Goal: Browse casually: Explore the website without a specific task or goal

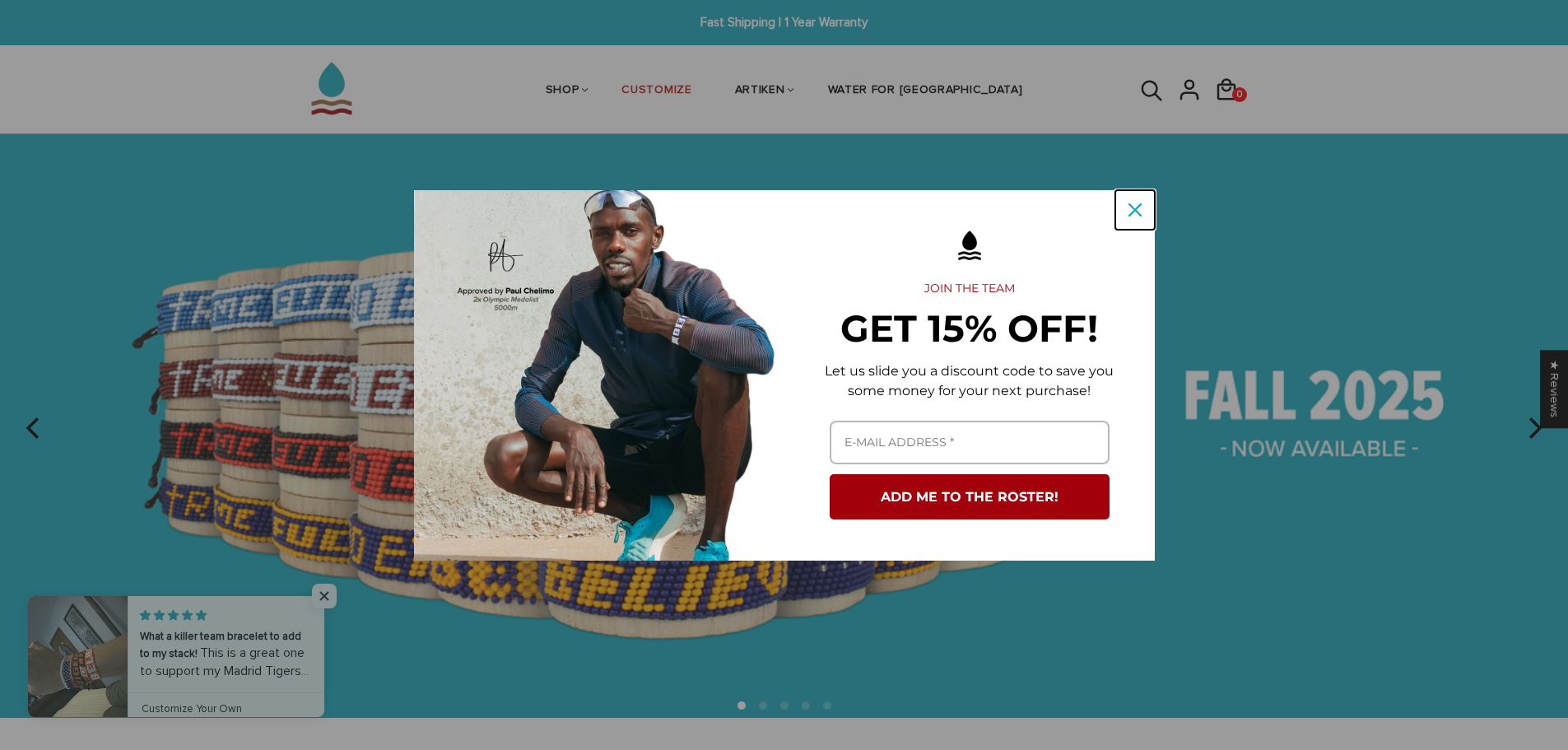
click at [1128, 221] on div "Close" at bounding box center [1135, 210] width 26 height 26
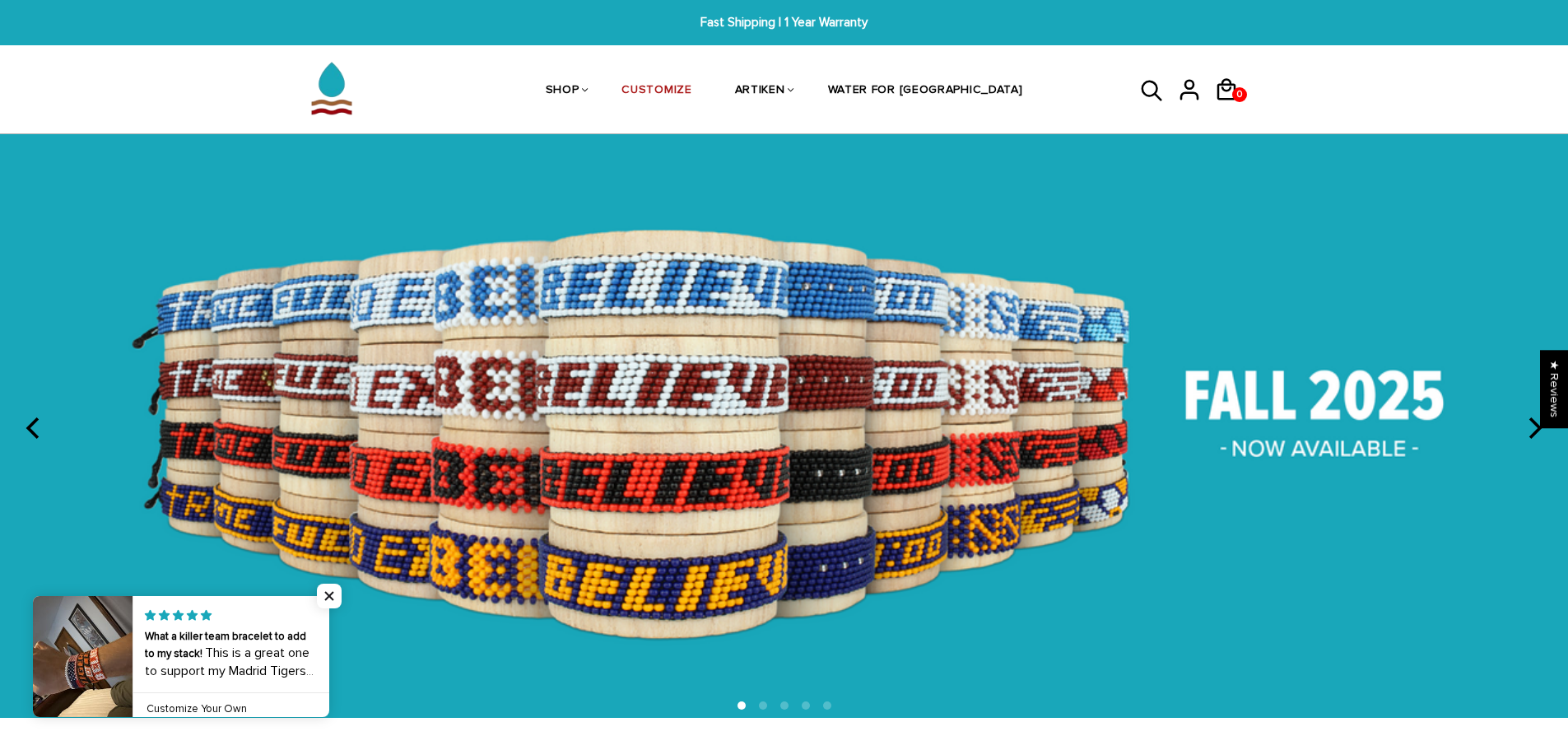
drag, startPoint x: 996, startPoint y: 421, endPoint x: 431, endPoint y: 385, distance: 566.1
click at [433, 386] on img at bounding box center [784, 425] width 1568 height 583
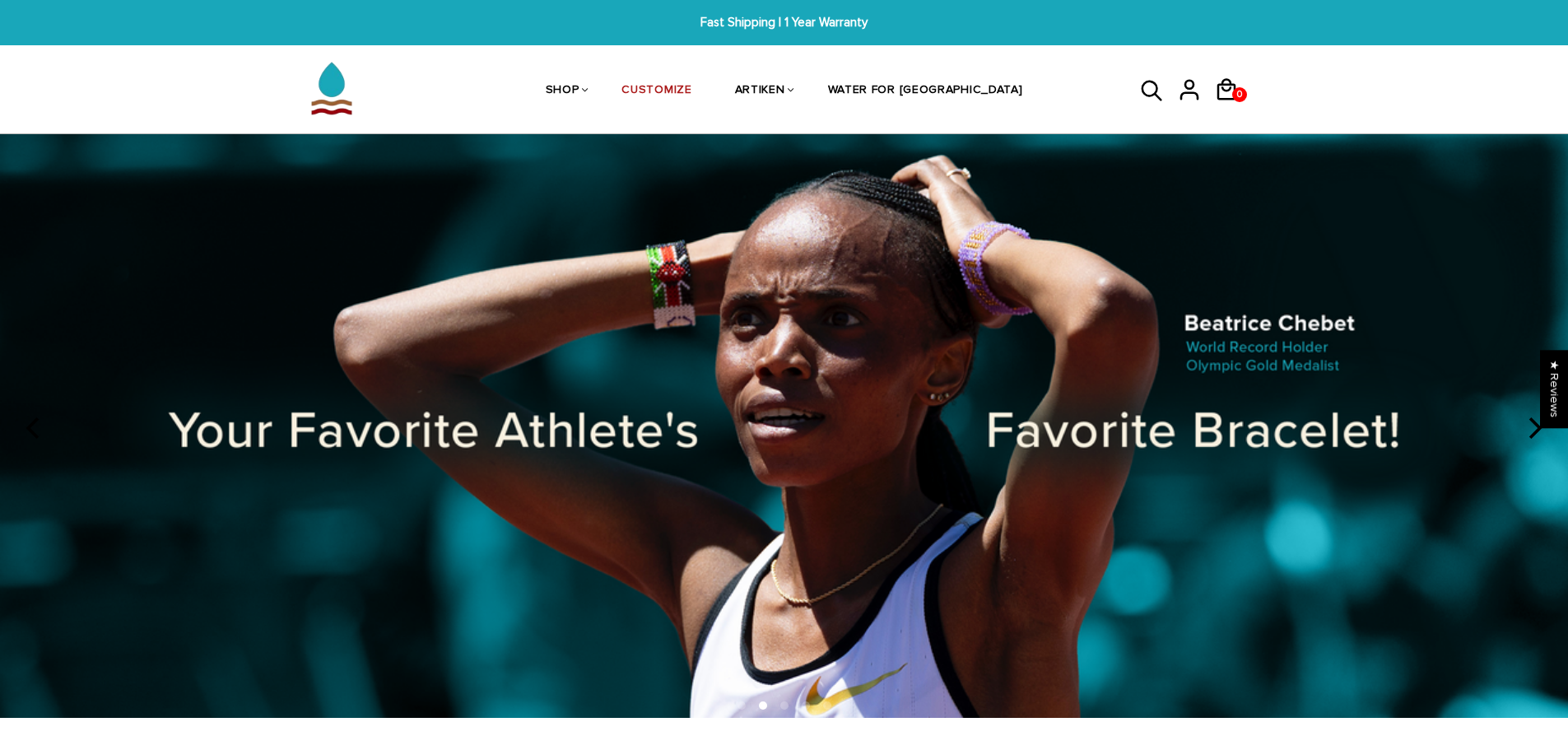
drag, startPoint x: 936, startPoint y: 422, endPoint x: 133, endPoint y: 309, distance: 810.9
click at [133, 309] on img at bounding box center [784, 425] width 1568 height 583
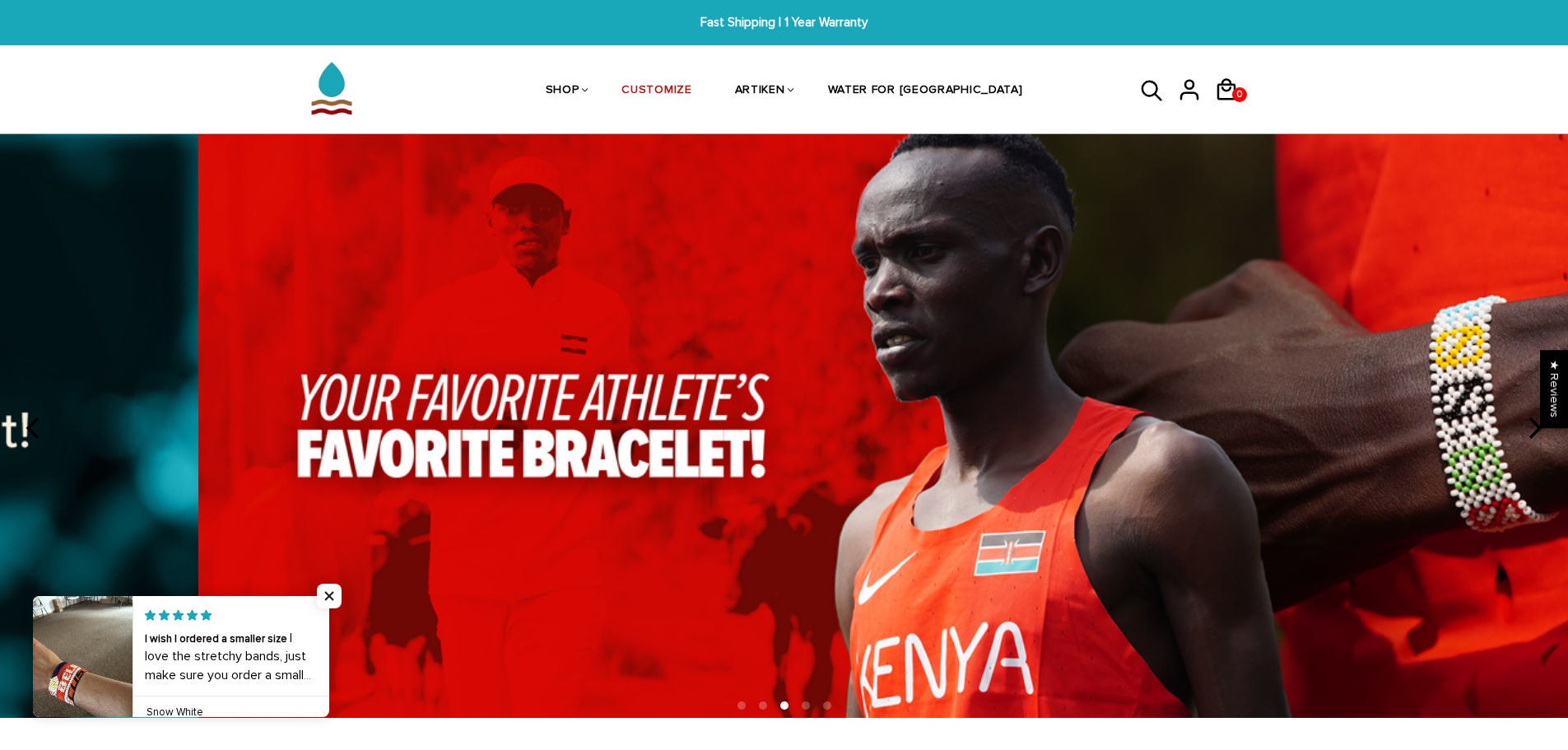
drag, startPoint x: 418, startPoint y: 267, endPoint x: 1298, endPoint y: 357, distance: 884.6
click at [1199, 345] on img at bounding box center [982, 425] width 1568 height 583
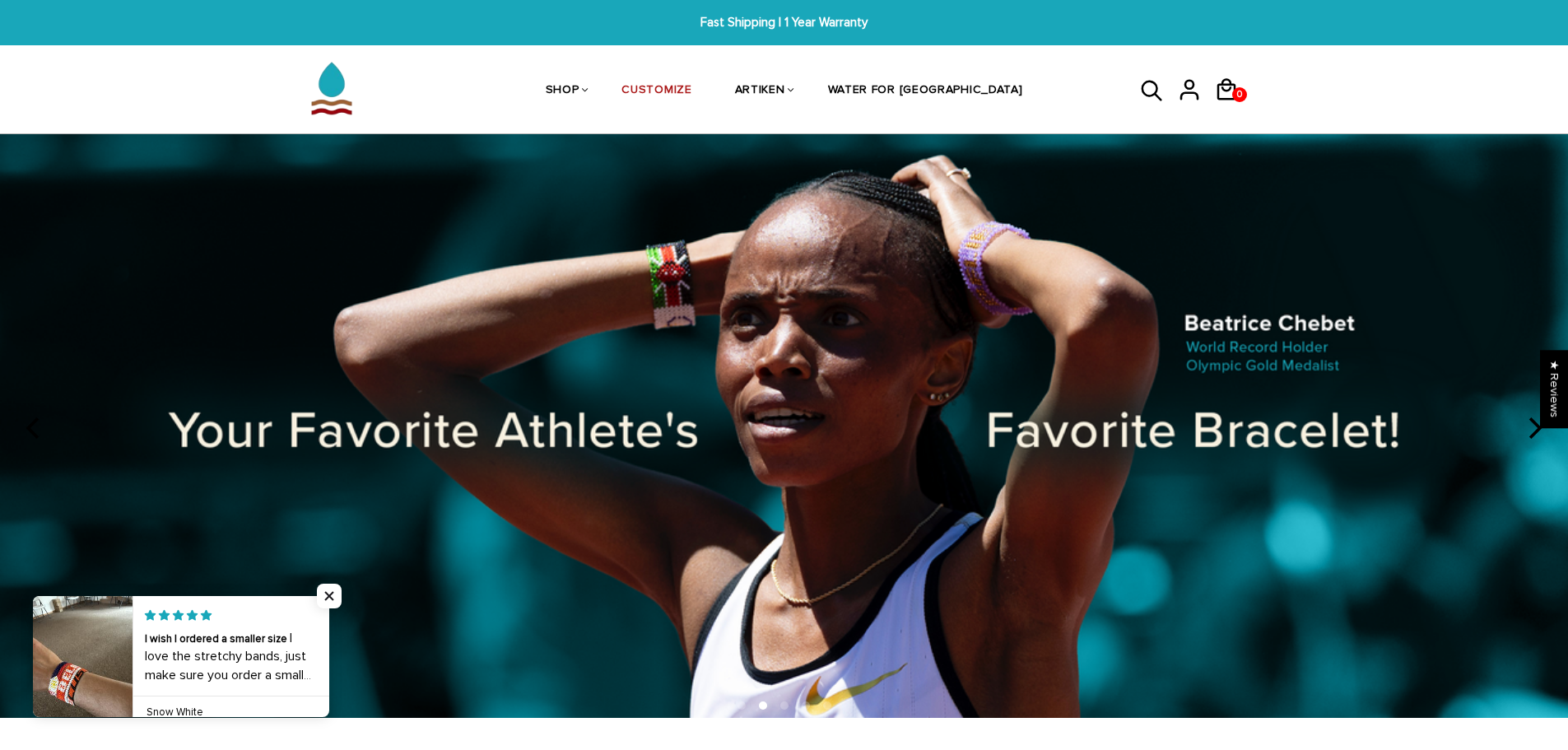
drag, startPoint x: 1238, startPoint y: 376, endPoint x: 1450, endPoint y: 398, distance: 213.1
click at [1453, 398] on img at bounding box center [784, 425] width 1568 height 583
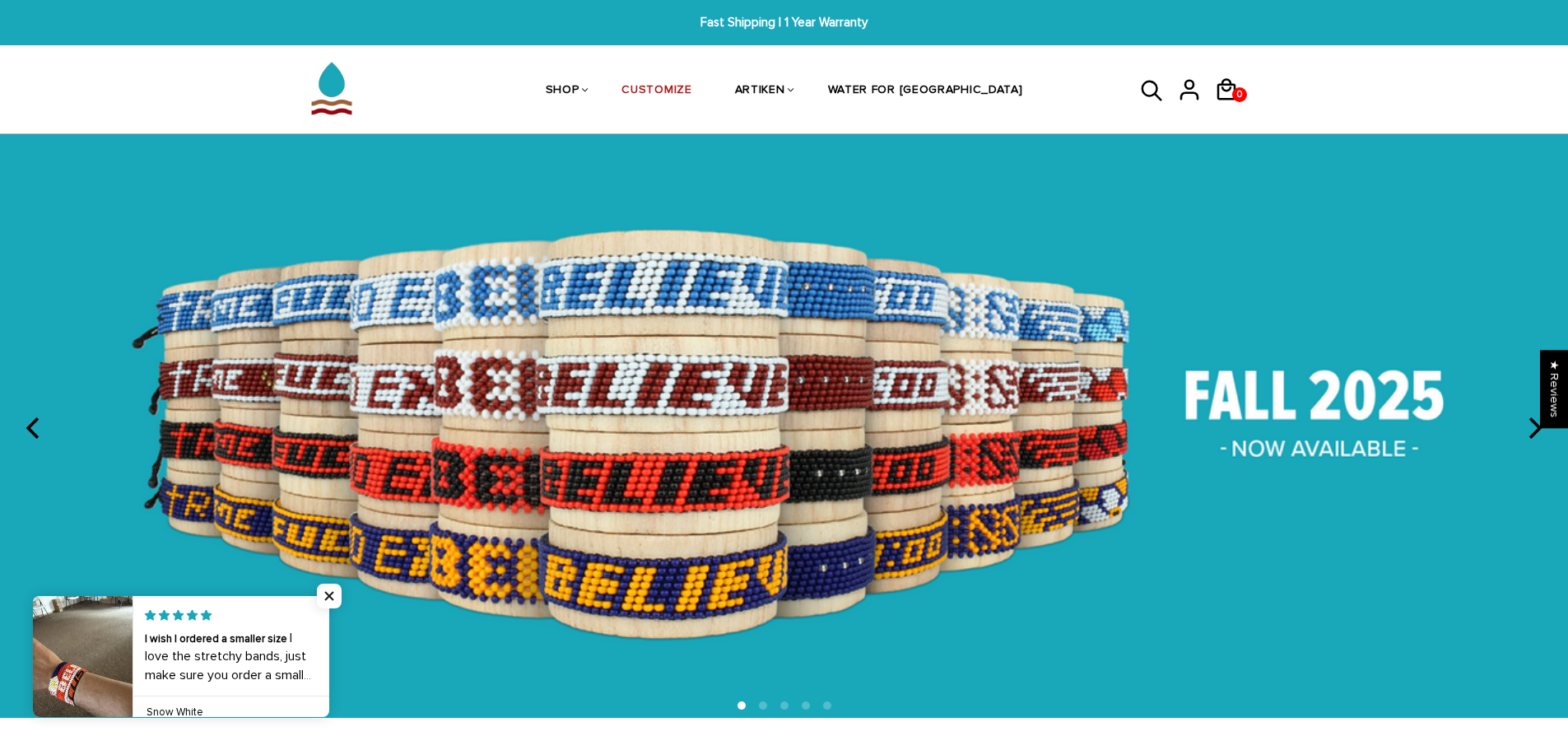
click at [846, 365] on img at bounding box center [784, 425] width 1568 height 583
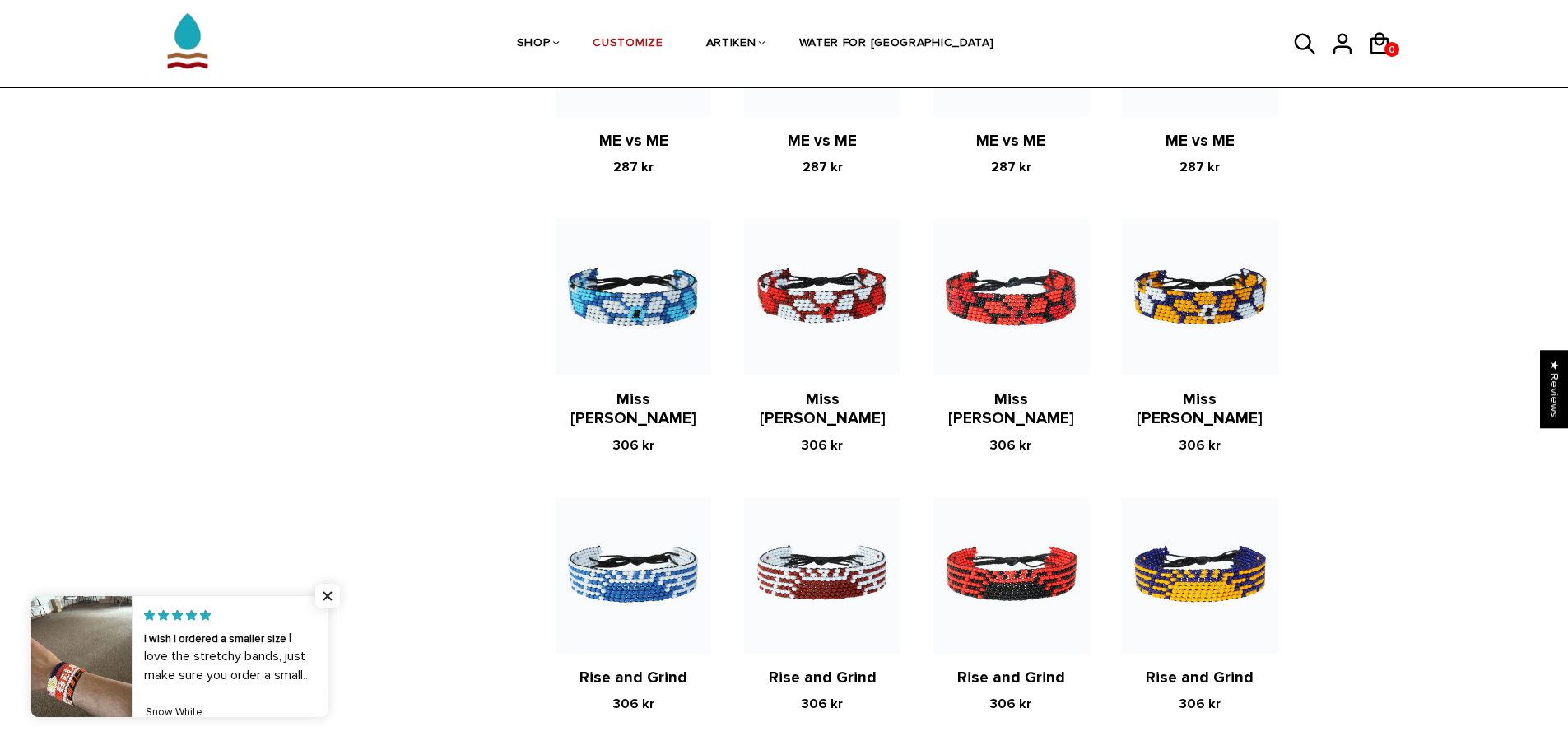
scroll to position [2636, 0]
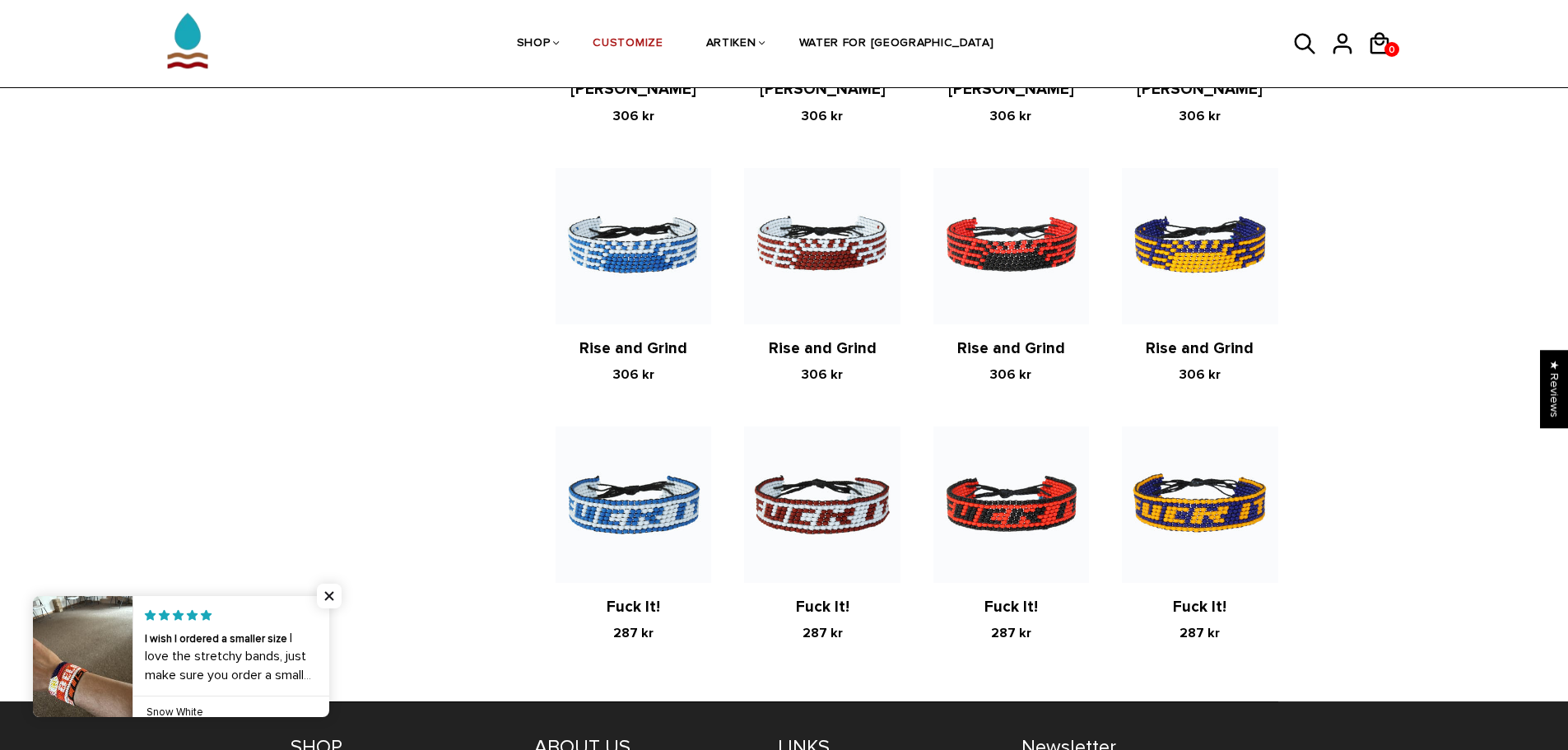
drag, startPoint x: 368, startPoint y: 530, endPoint x: 378, endPoint y: 527, distance: 10.4
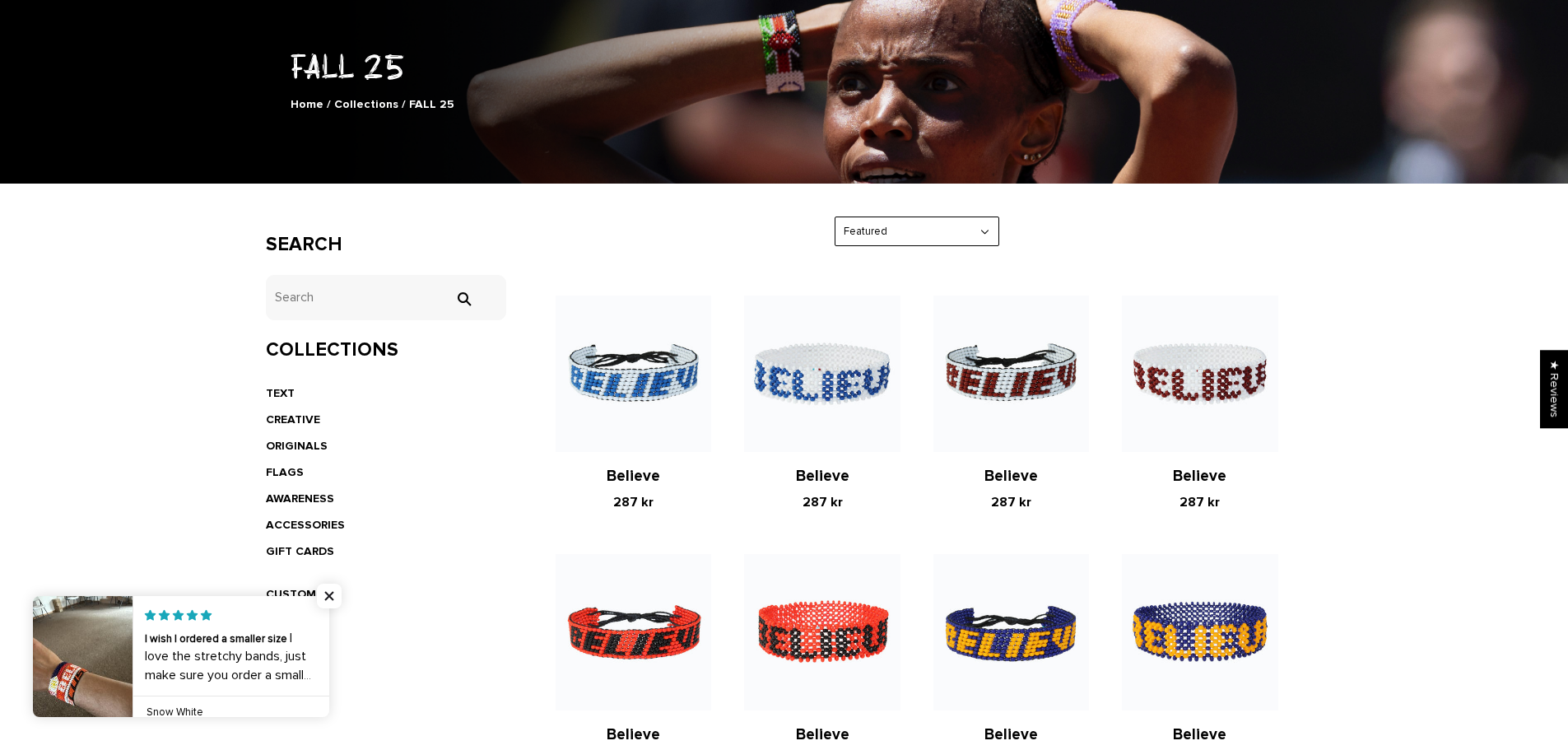
scroll to position [0, 0]
